Goal: Task Accomplishment & Management: Manage account settings

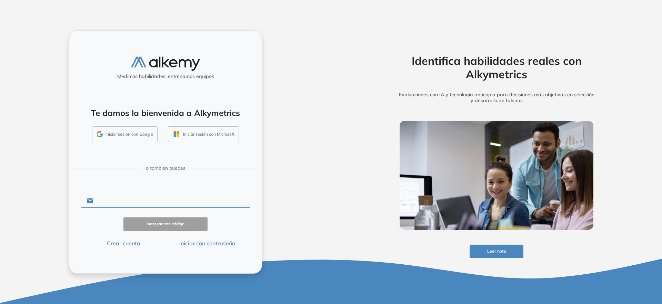
click at [133, 200] on input "text" at bounding box center [171, 200] width 156 height 13
type input "**********"
click at [159, 222] on button "Ingresar con código" at bounding box center [165, 223] width 84 height 13
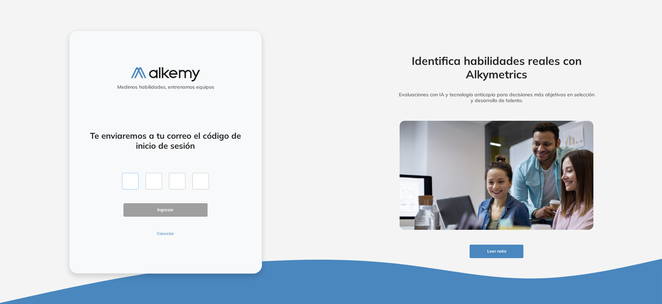
click at [134, 183] on input "text" at bounding box center [130, 181] width 17 height 17
type input "*"
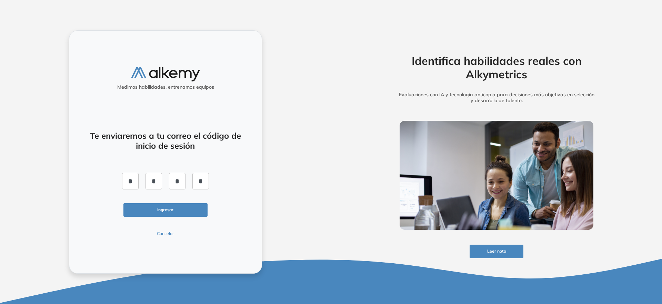
click at [162, 212] on button "Ingresar" at bounding box center [165, 209] width 84 height 13
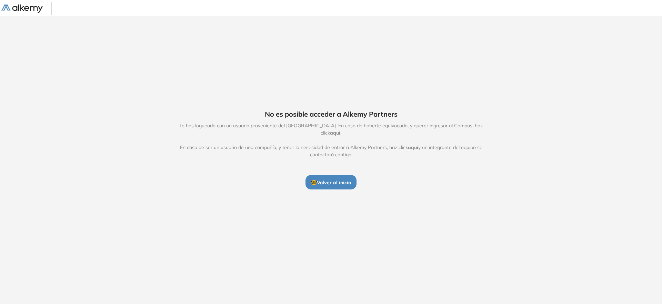
click at [337, 180] on span "🤓 Volver al inicio" at bounding box center [331, 182] width 40 height 6
